Goal: Transaction & Acquisition: Purchase product/service

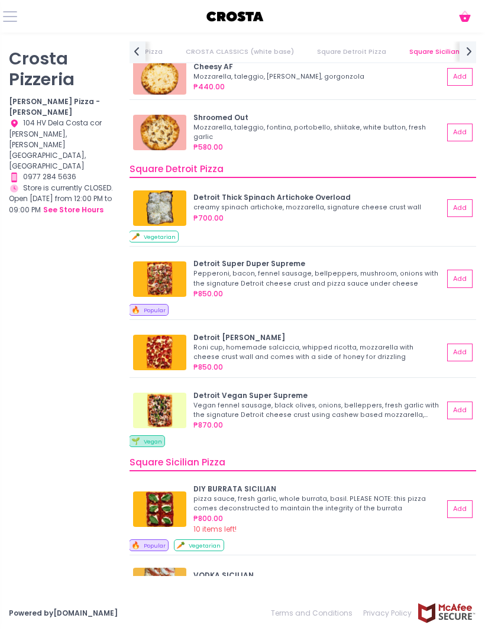
scroll to position [1057, 0]
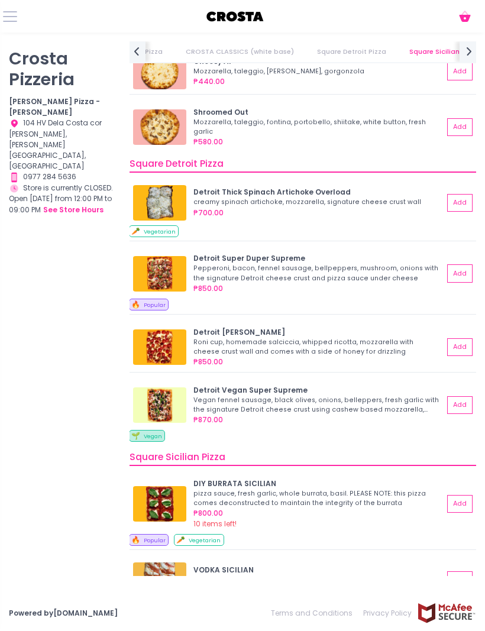
click at [255, 264] on div "Pepperoni, bacon, fennel sausage, bellpeppers, mushroom, onions with the signat…" at bounding box center [316, 273] width 247 height 19
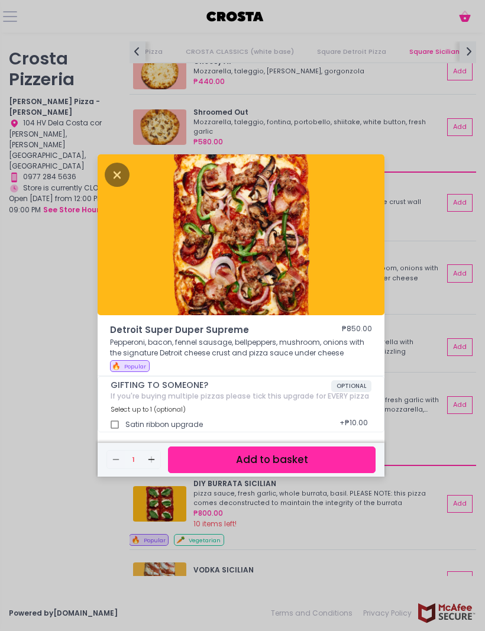
click at [396, 137] on div "Detroit Super Duper Supreme ₱850.00 Pepperoni, bacon, fennel sausage, bellpeppe…" at bounding box center [242, 315] width 485 height 631
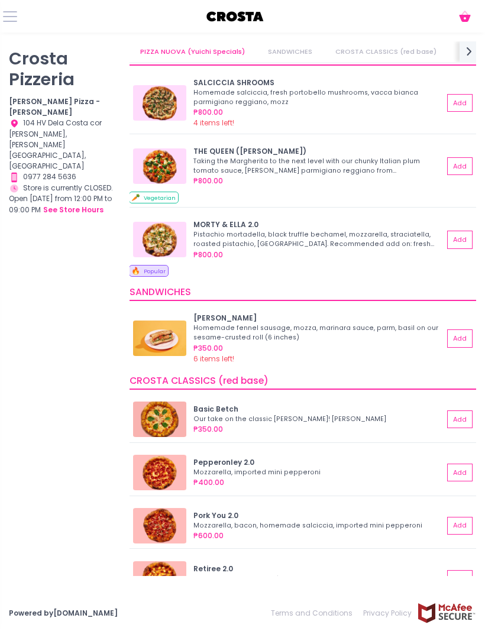
scroll to position [15, 0]
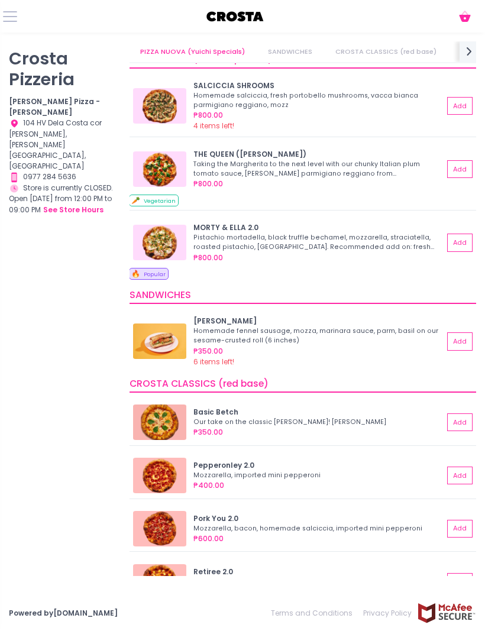
click at [247, 235] on div "Pistachio mortadella, black truffle bechamel, mozzarella, straciatella, roasted…" at bounding box center [316, 242] width 247 height 19
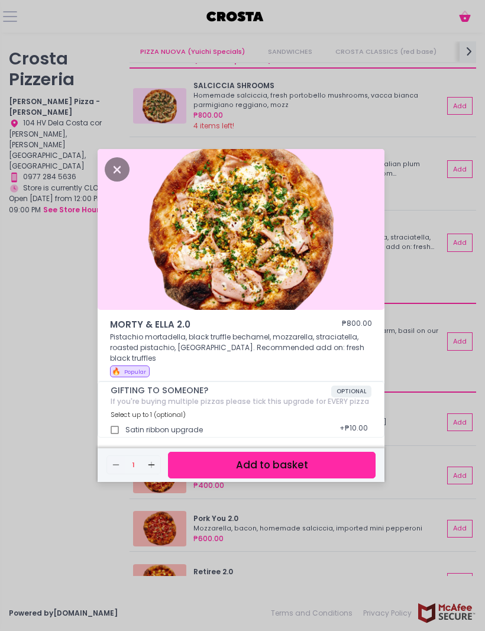
click at [441, 396] on div "MORTY & [PERSON_NAME] 2.0 ₱800.00 Pistachio mortadella, black truffle bechamel,…" at bounding box center [242, 315] width 485 height 631
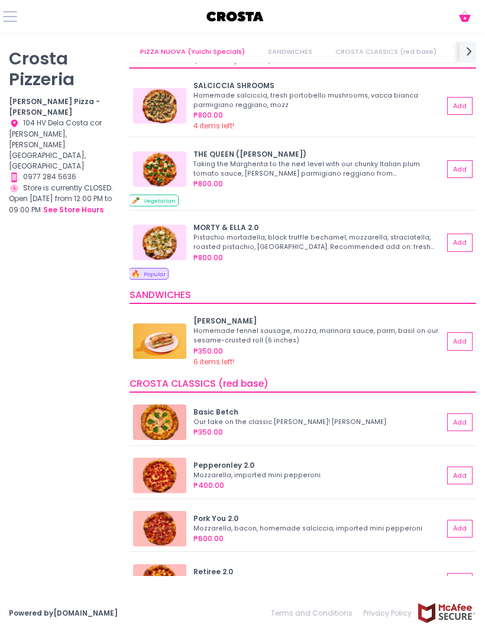
click at [260, 160] on div "Taking the Margherita to the next level with our chunky Italian plum tomato sau…" at bounding box center [316, 169] width 247 height 19
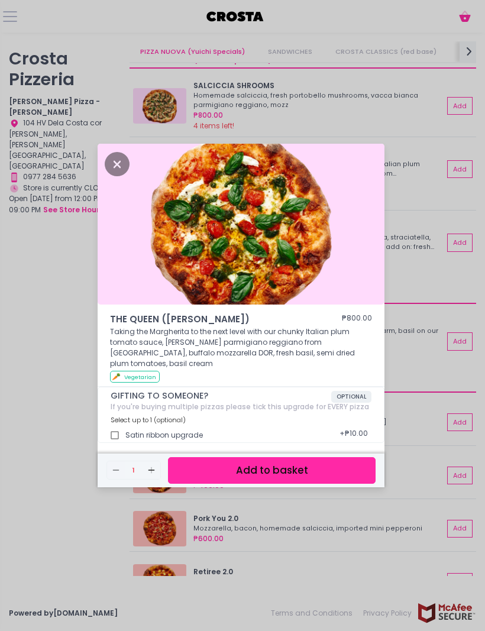
click at [431, 327] on div "THE QUEEN ([PERSON_NAME]) ₱800.00 Taking the Margherita to the next level with …" at bounding box center [242, 315] width 485 height 631
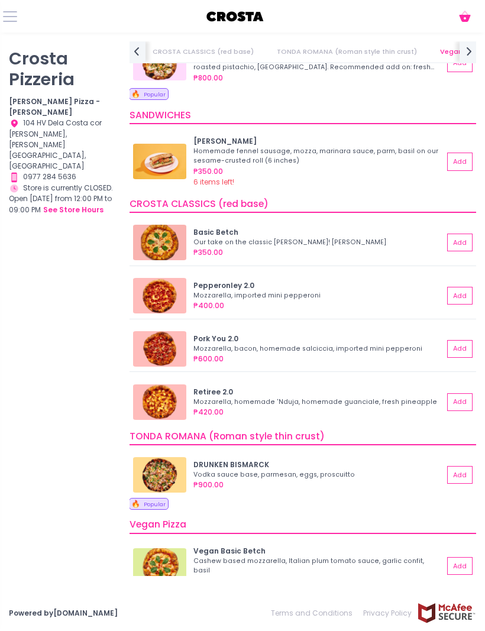
scroll to position [196, 0]
click at [237, 291] on div "Mozzarella, imported mini pepperoni" at bounding box center [316, 294] width 247 height 9
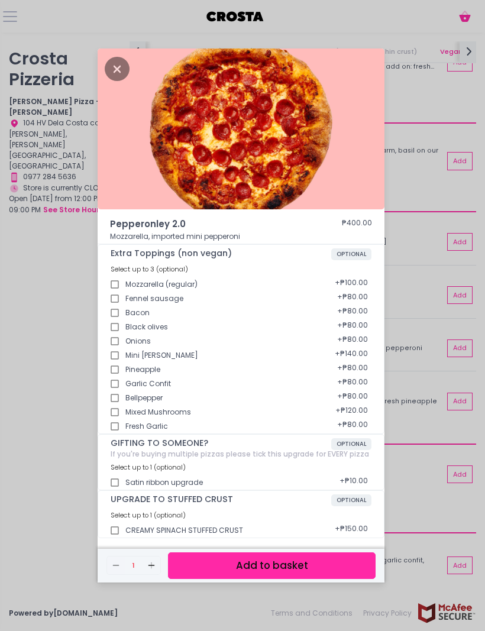
click at [429, 250] on div "Pepperonley 2.0 ₱400.00 Mozzarella, imported mini pepperoni Extra Toppings (non…" at bounding box center [242, 315] width 485 height 631
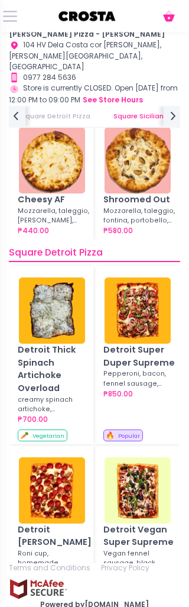
scroll to position [12, 0]
click at [152, 56] on div "Location Created with Sketch. 104 HV Dela Costa cor [PERSON_NAME], [PERSON_NAME…" at bounding box center [95, 56] width 172 height 33
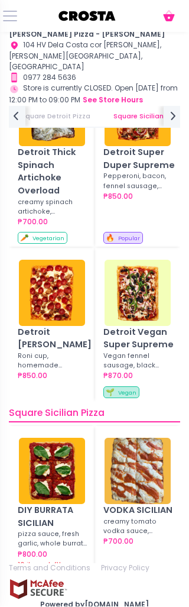
scroll to position [1320, 0]
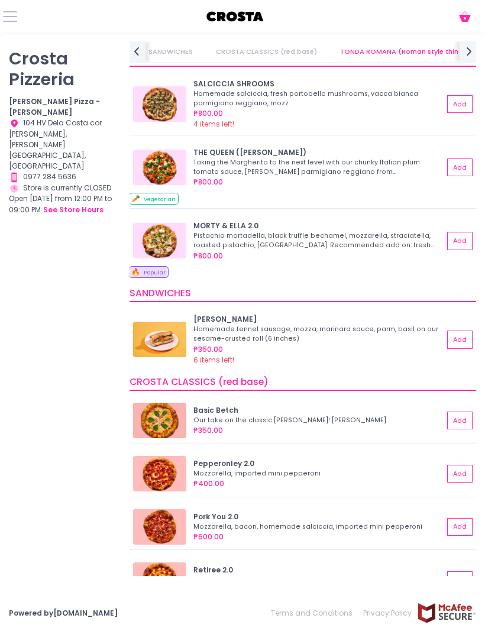
scroll to position [18, 0]
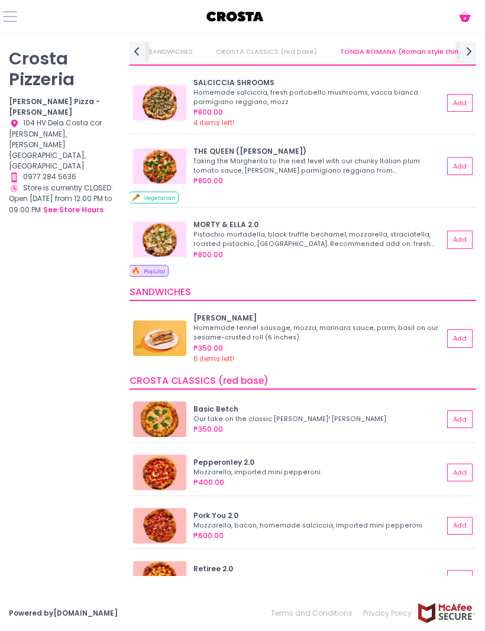
click at [180, 236] on img at bounding box center [159, 239] width 53 height 35
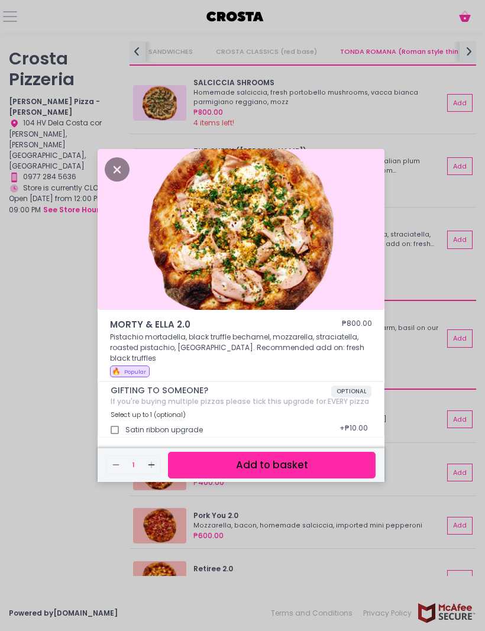
click at [483, 424] on div "MORTY & [PERSON_NAME] 2.0 ₱800.00 Pistachio mortadella, black truffle bechamel,…" at bounding box center [242, 315] width 485 height 631
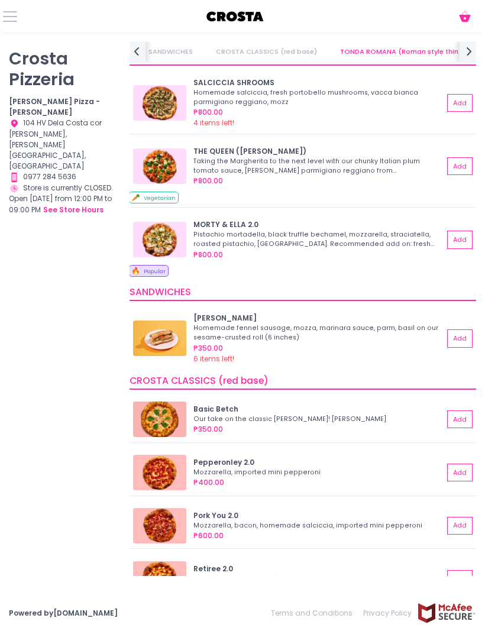
click at [166, 240] on img at bounding box center [159, 239] width 53 height 35
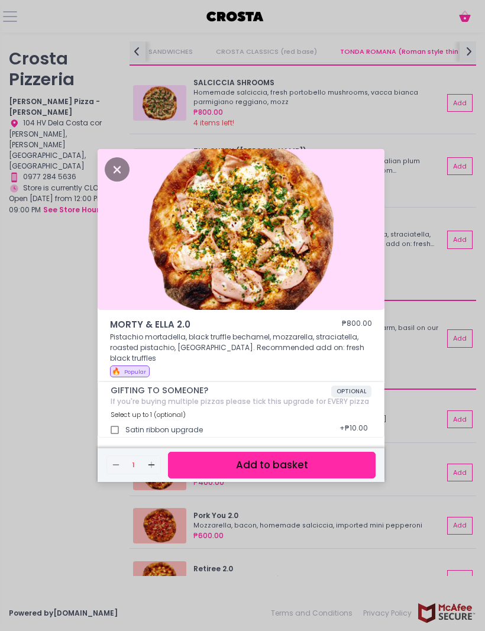
click at [120, 182] on icon "Close" at bounding box center [117, 169] width 25 height 24
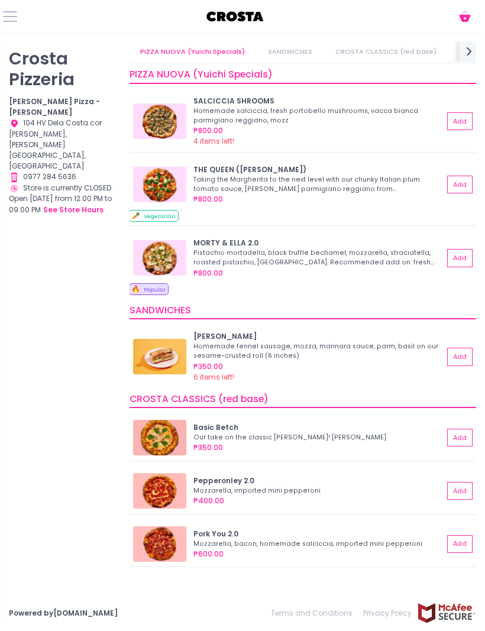
scroll to position [0, 0]
click at [160, 115] on img at bounding box center [159, 121] width 53 height 35
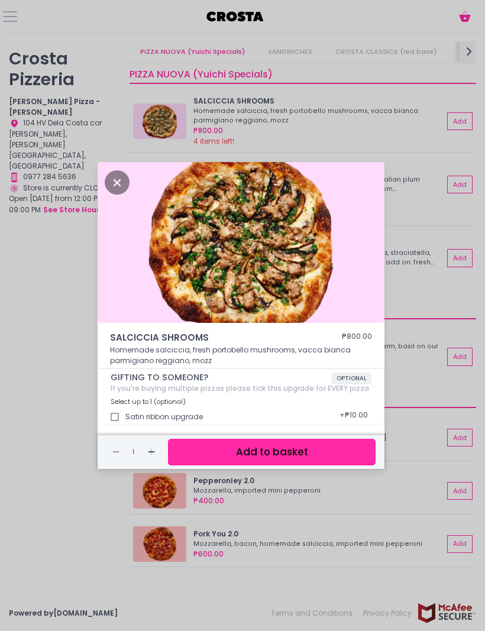
click at [121, 195] on icon "Close" at bounding box center [117, 182] width 25 height 24
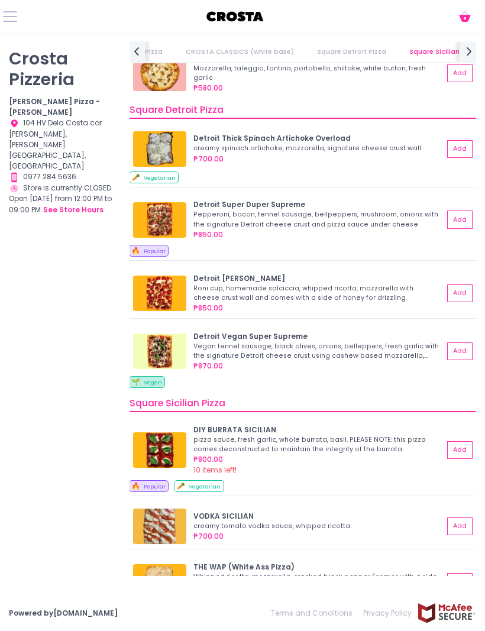
scroll to position [1106, 0]
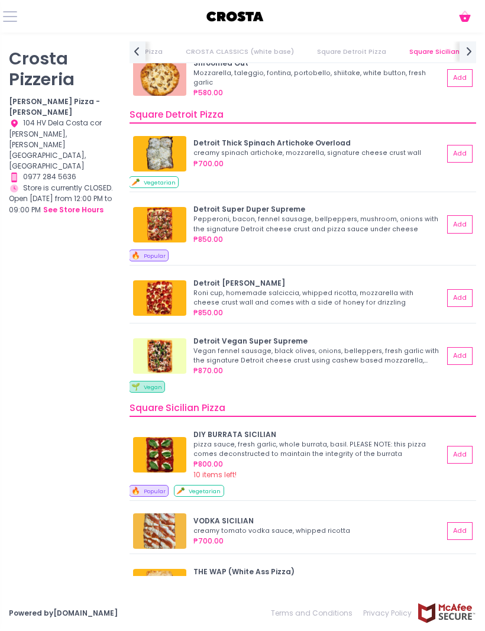
click at [166, 207] on img at bounding box center [159, 224] width 53 height 35
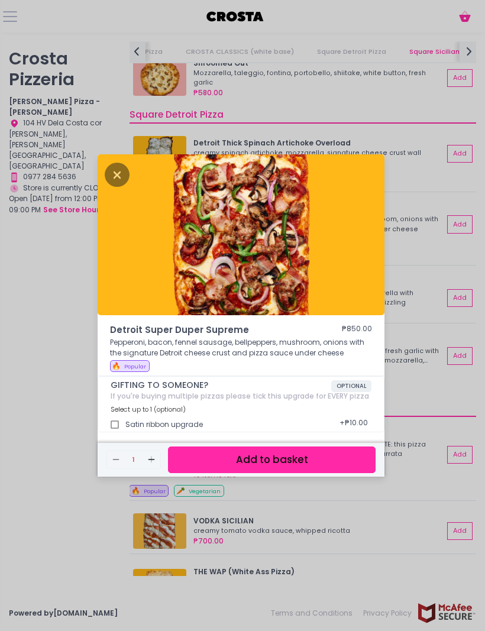
click at [106, 187] on icon "Close" at bounding box center [117, 175] width 25 height 24
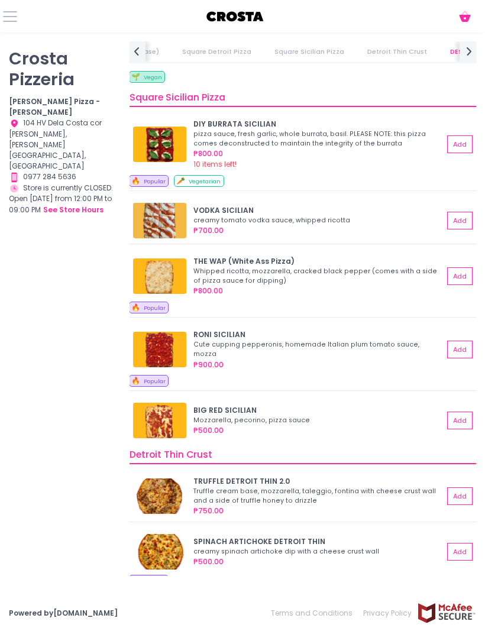
scroll to position [1398, 0]
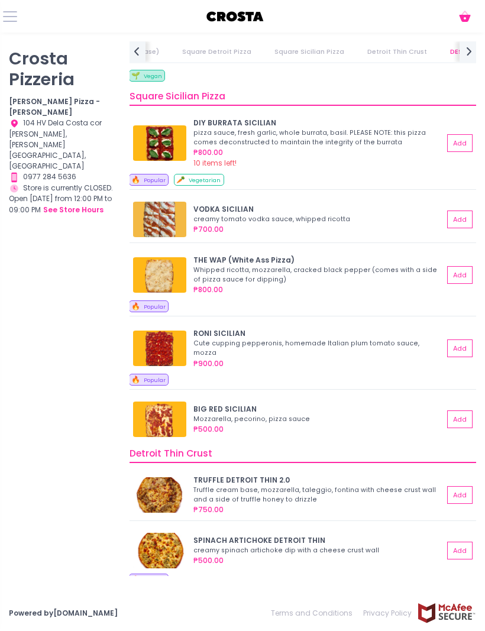
click at [162, 345] on img at bounding box center [159, 348] width 53 height 35
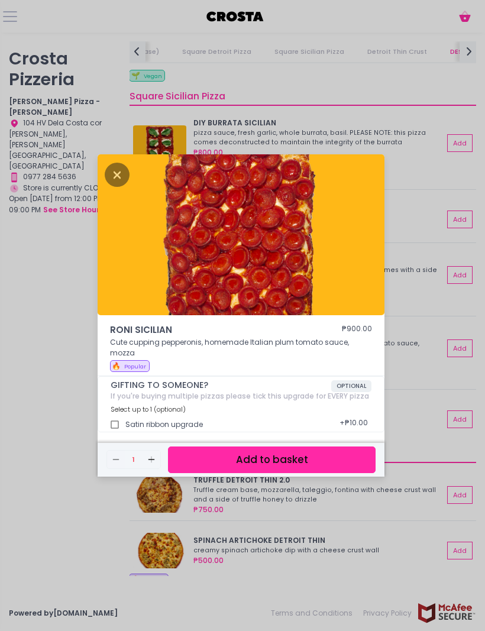
click at [129, 187] on icon "Close" at bounding box center [117, 175] width 25 height 24
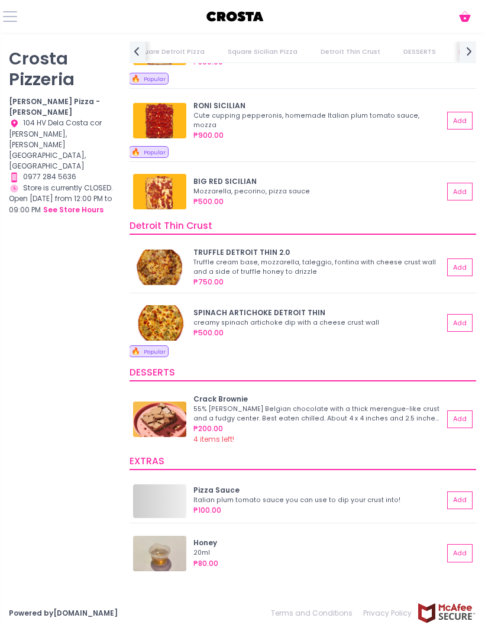
scroll to position [1627, 0]
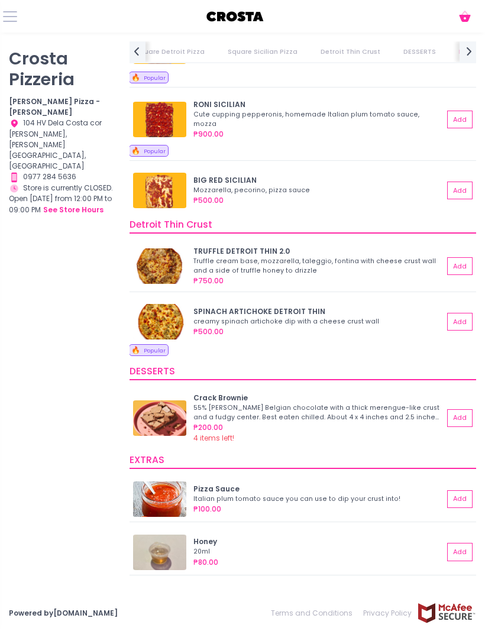
click at [163, 316] on img at bounding box center [159, 321] width 53 height 35
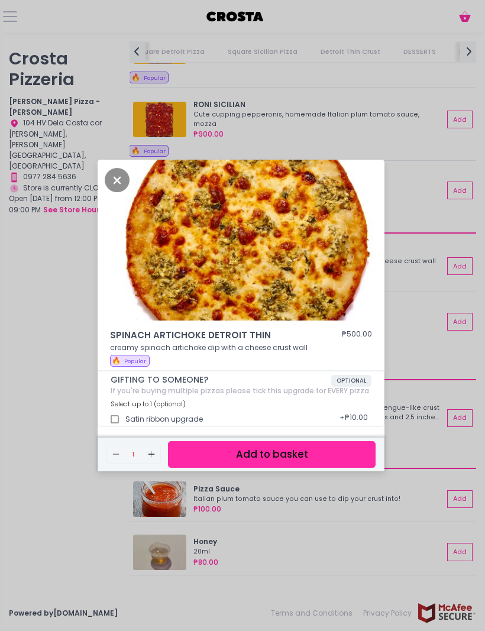
click at [123, 192] on icon "Close" at bounding box center [117, 180] width 25 height 24
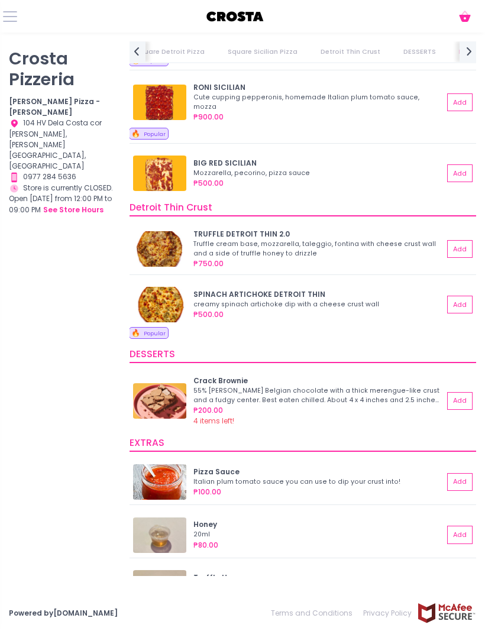
scroll to position [1645, 0]
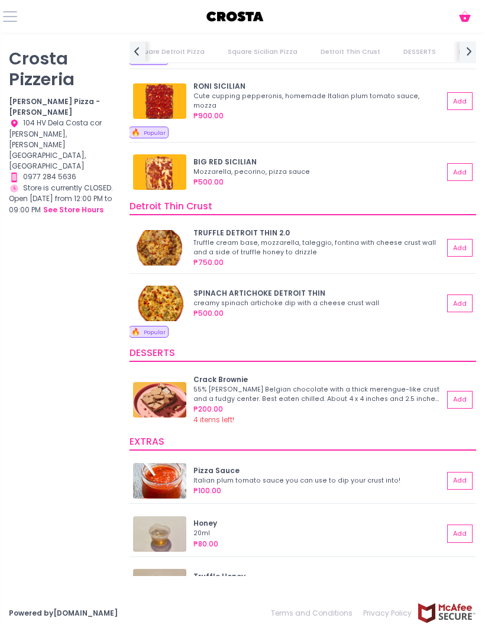
click at [166, 391] on img at bounding box center [159, 399] width 53 height 35
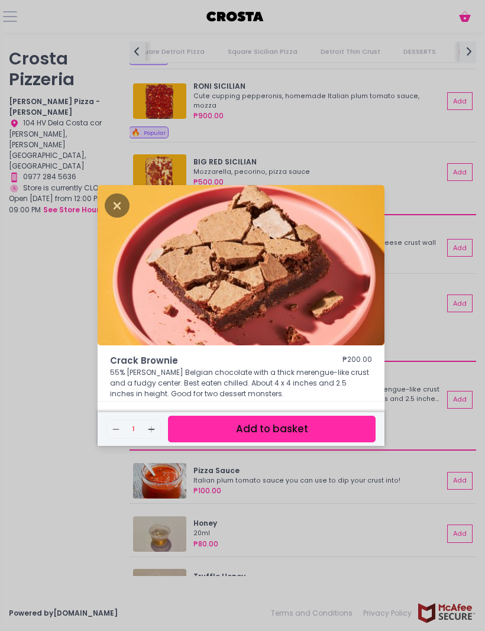
click at [116, 218] on icon "Close" at bounding box center [117, 205] width 25 height 24
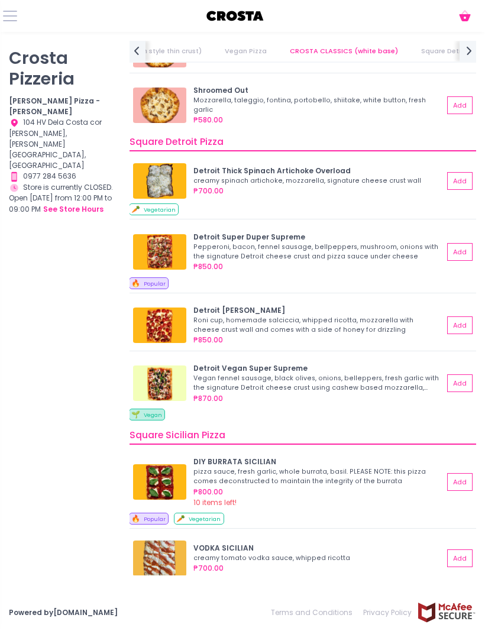
scroll to position [1068, 0]
